Goal: Transaction & Acquisition: Subscribe to service/newsletter

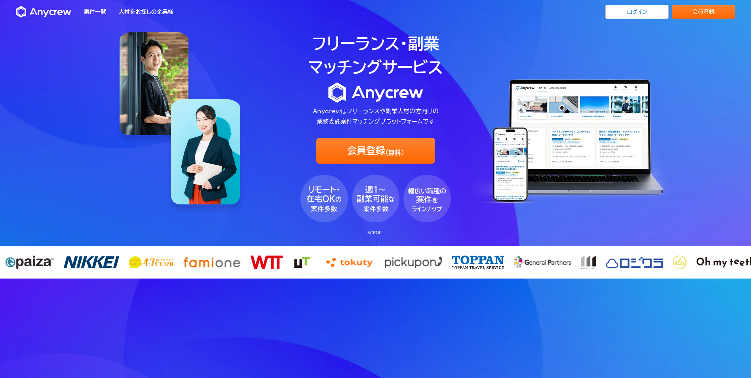
click at [632, 3] on div "案件一覧 人材をお探しの企業様 ログイン 会員登録 案件一覧 人材をお探しの企業様 ログイン 会員登録" at bounding box center [375, 12] width 751 height 24
click at [630, 8] on link "ログイン" at bounding box center [637, 12] width 63 height 14
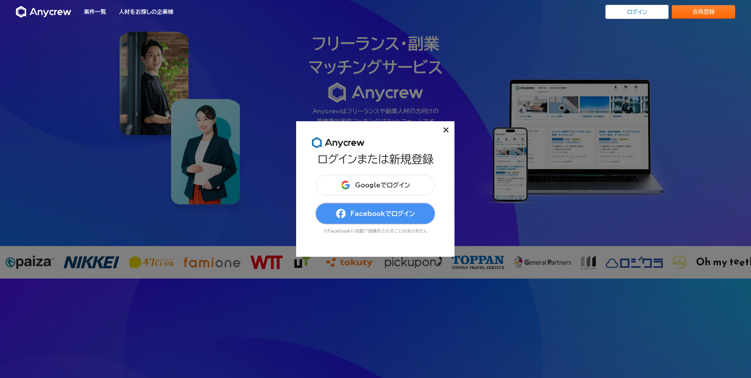
click at [407, 207] on button "Facebookでログイン" at bounding box center [375, 213] width 119 height 21
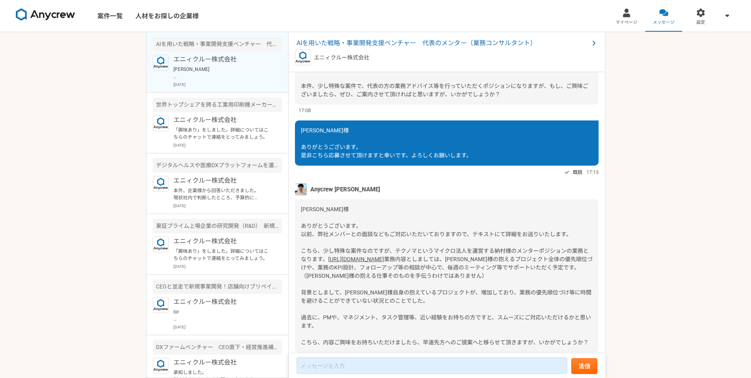
scroll to position [67, 0]
click at [343, 263] on link "[URL][DOMAIN_NAME]" at bounding box center [356, 259] width 56 height 6
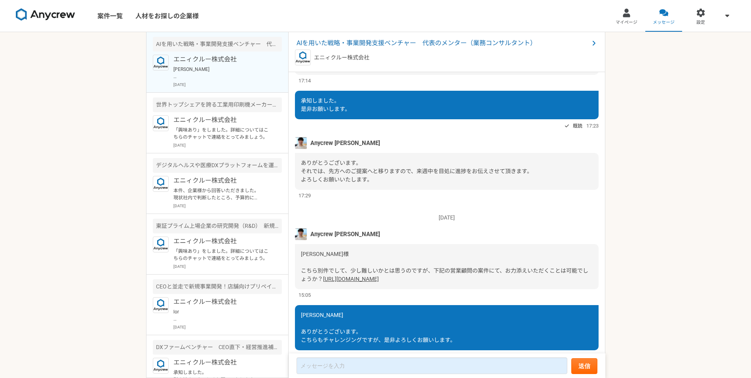
scroll to position [346, 0]
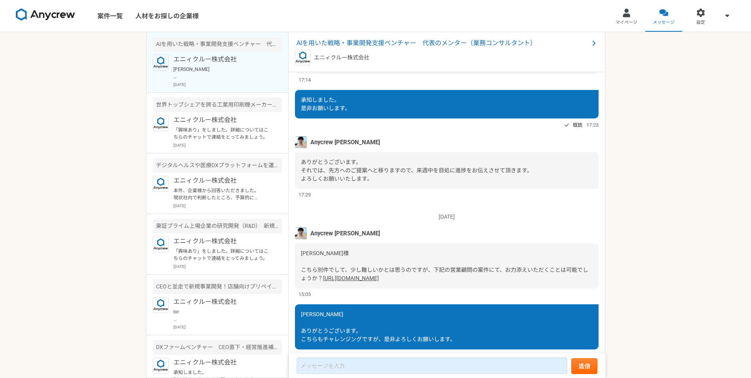
click at [349, 281] on link "[URL][DOMAIN_NAME]" at bounding box center [351, 278] width 56 height 6
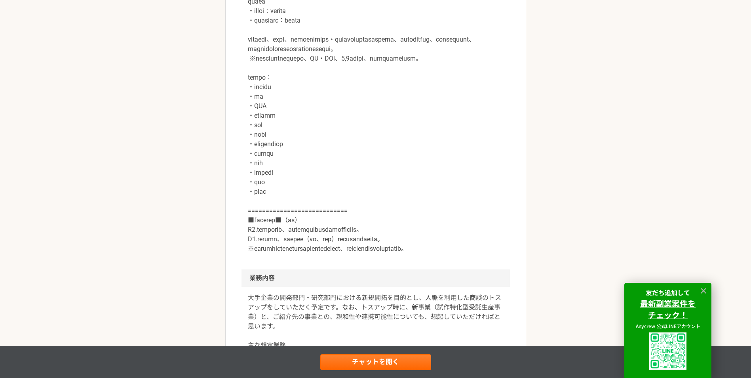
scroll to position [382, 0]
